Goal: Information Seeking & Learning: Learn about a topic

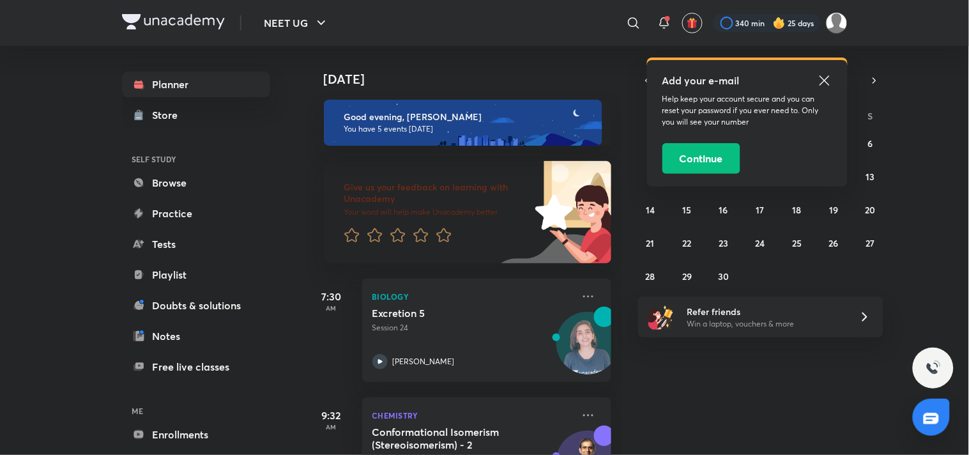
click at [817, 79] on icon at bounding box center [824, 80] width 15 height 15
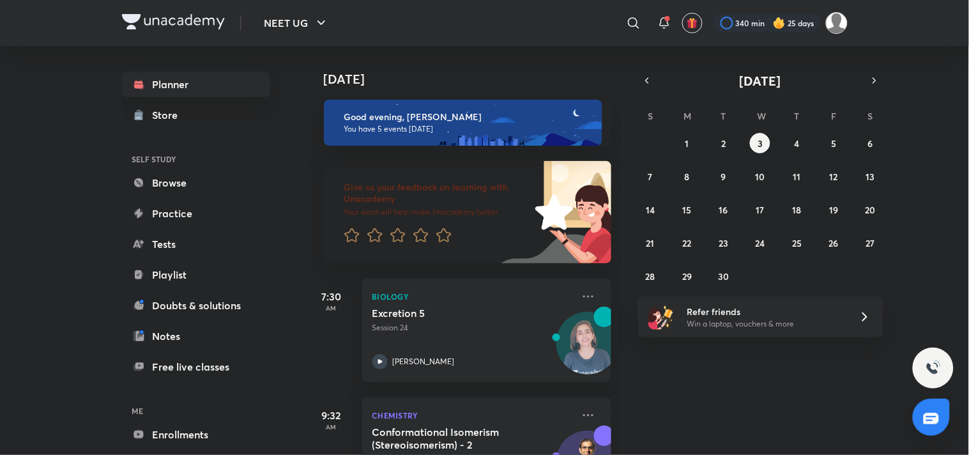
click at [841, 15] on img at bounding box center [837, 23] width 22 height 22
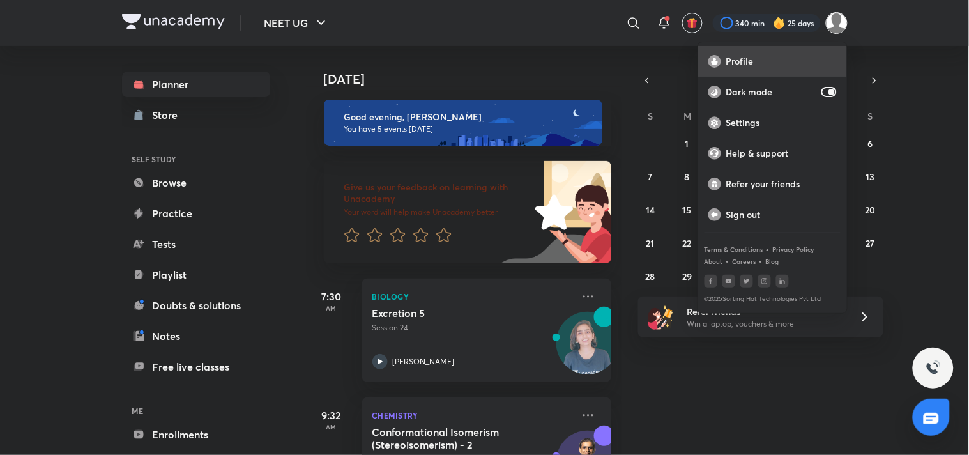
click at [763, 49] on div "Profile" at bounding box center [772, 61] width 149 height 31
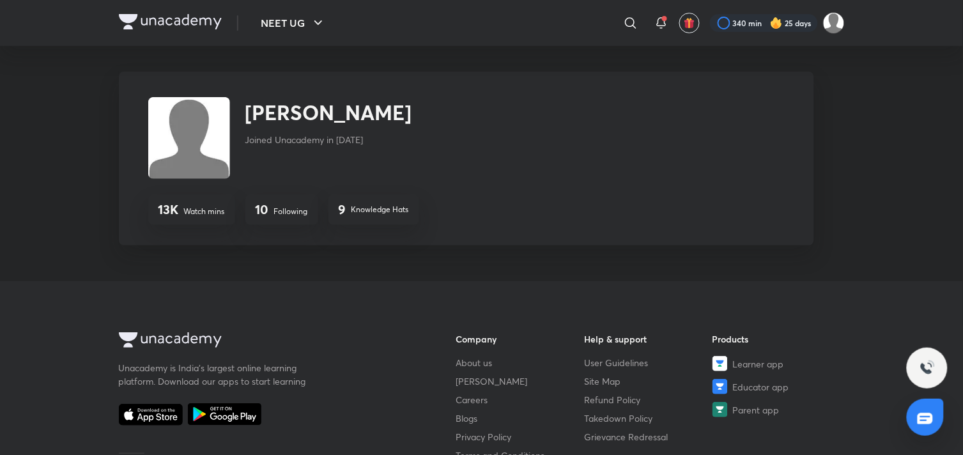
click at [279, 218] on div "10 Following" at bounding box center [281, 209] width 73 height 31
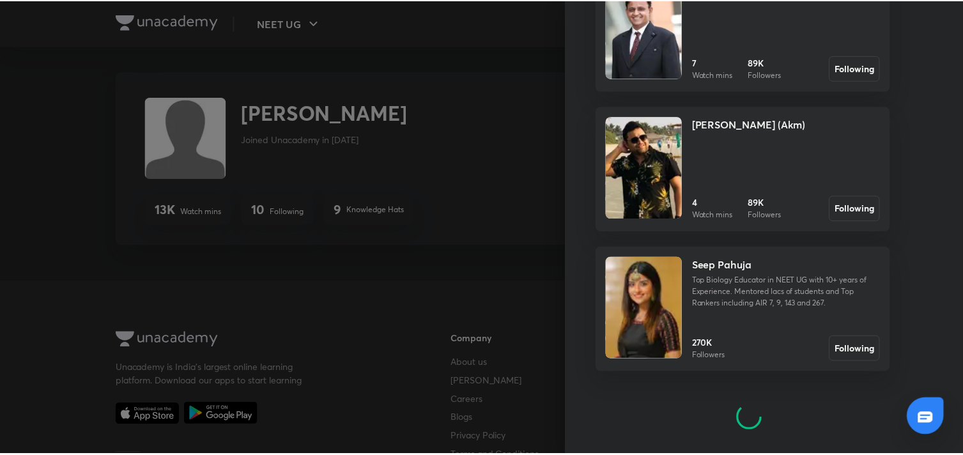
scroll to position [402, 0]
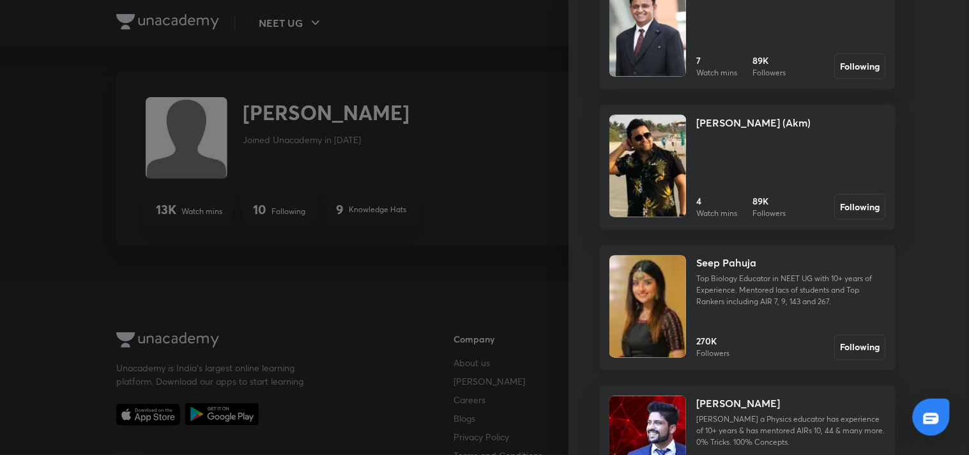
click at [645, 310] on img at bounding box center [647, 307] width 77 height 102
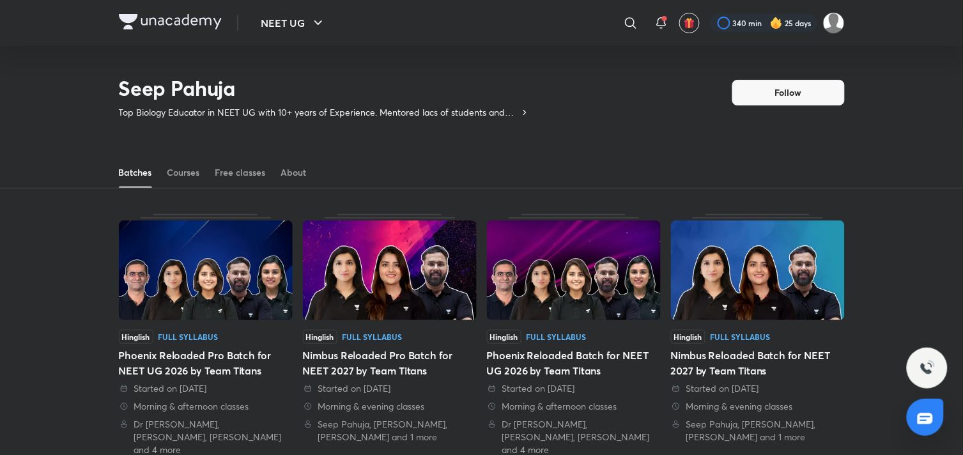
scroll to position [56, 0]
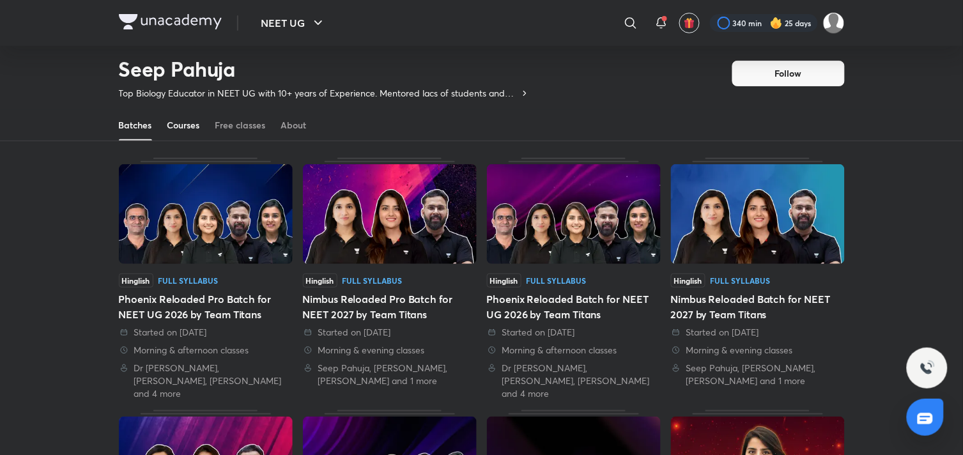
click at [186, 125] on div "Courses" at bounding box center [183, 125] width 33 height 13
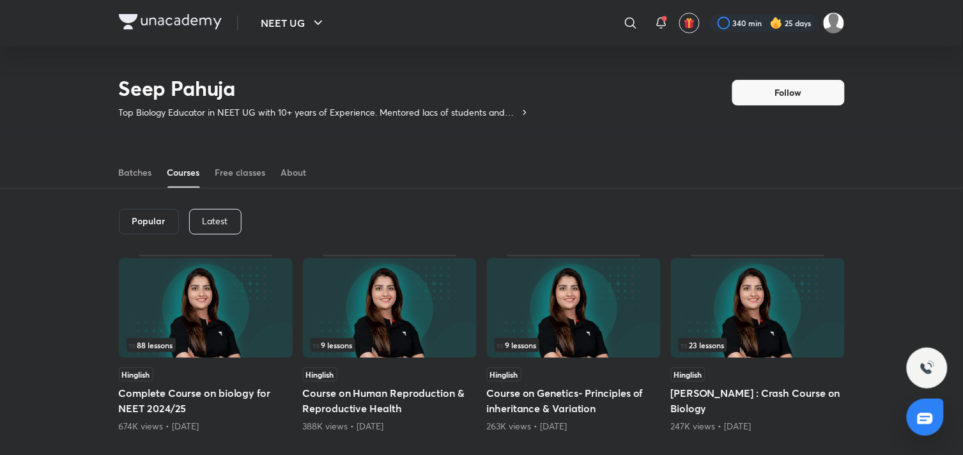
scroll to position [56, 0]
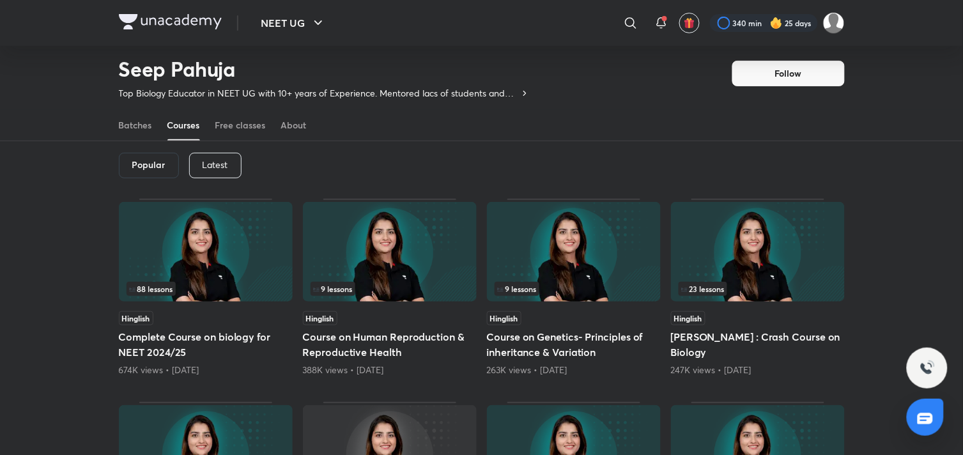
click at [204, 160] on p "Latest" at bounding box center [216, 165] width 26 height 10
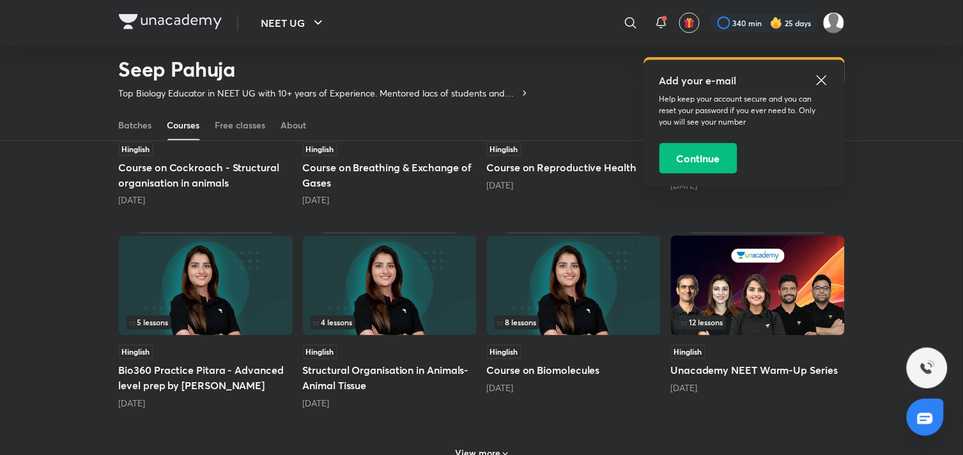
scroll to position [435, 0]
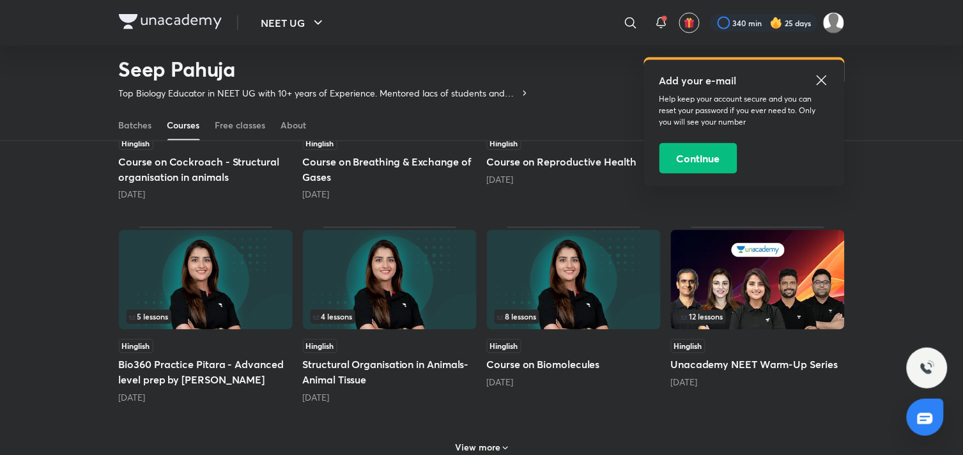
click at [631, 303] on img at bounding box center [574, 280] width 174 height 100
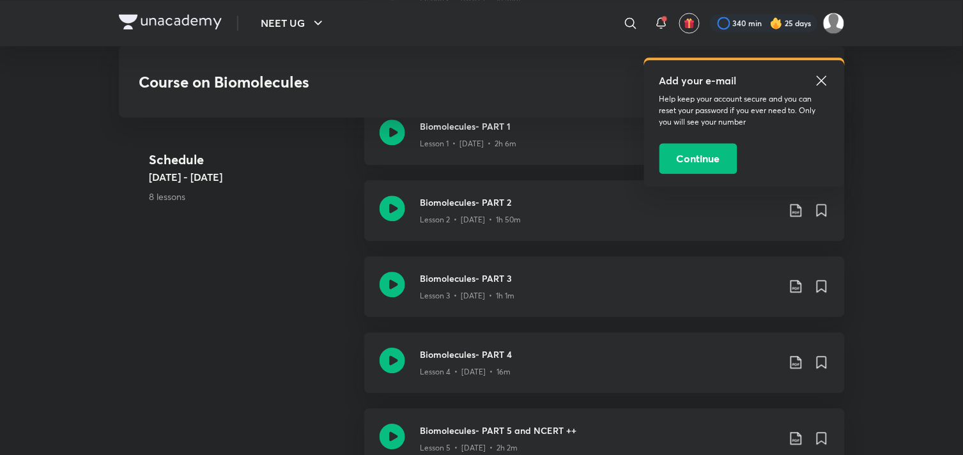
scroll to position [757, 0]
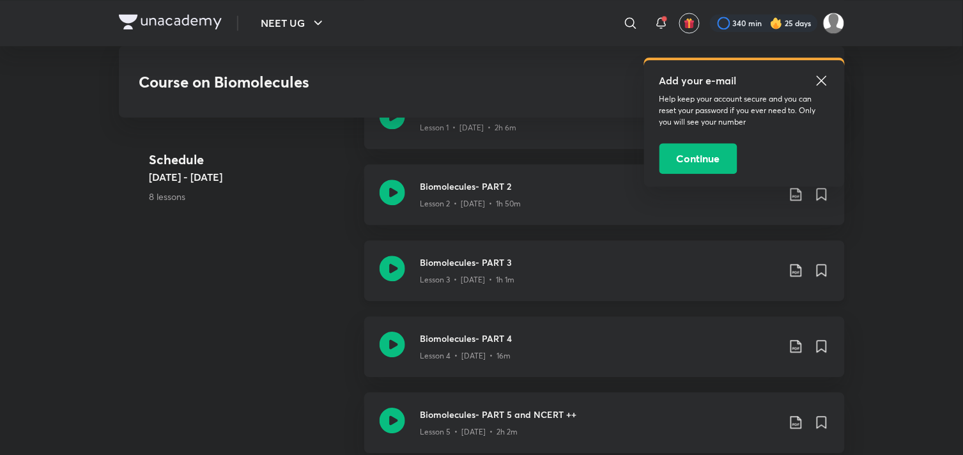
click at [560, 256] on h3 "Biomolecules- PART 3" at bounding box center [599, 262] width 358 height 13
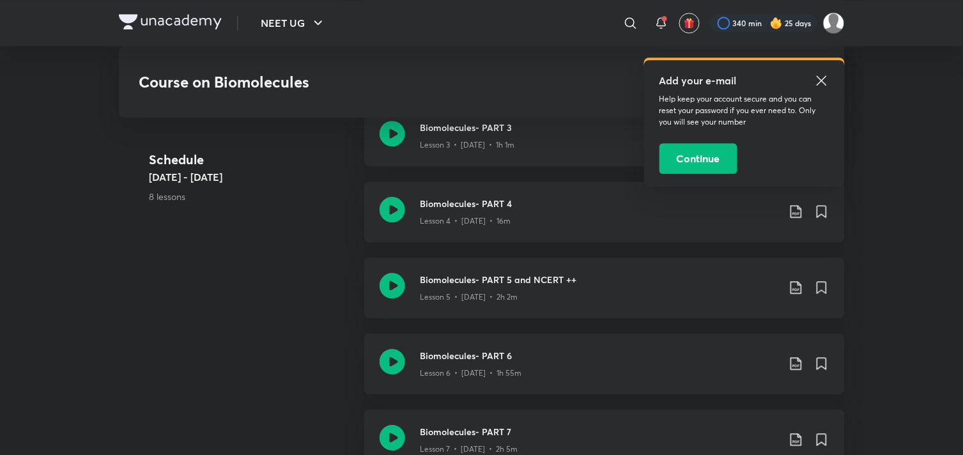
scroll to position [887, 0]
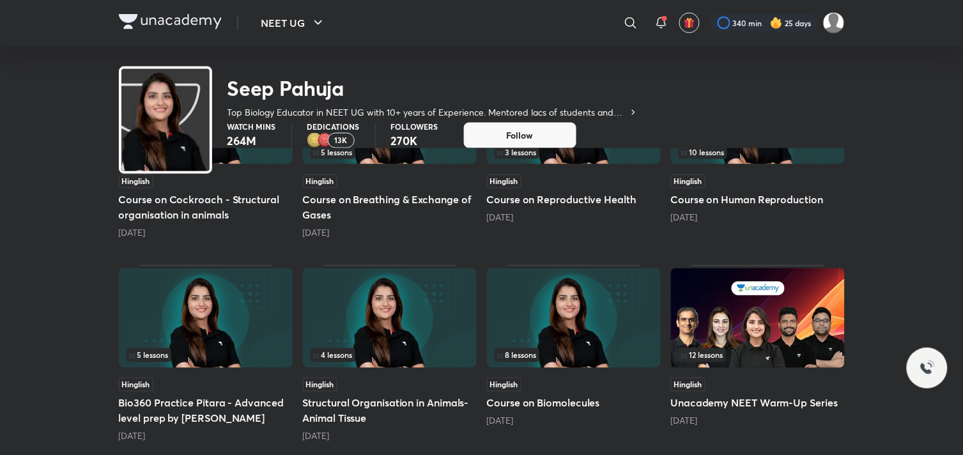
scroll to position [56, 0]
